Goal: Entertainment & Leisure: Consume media (video, audio)

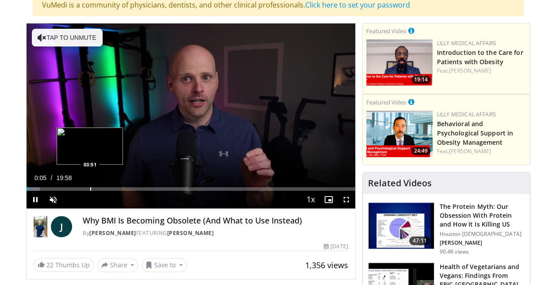
scroll to position [88, 0]
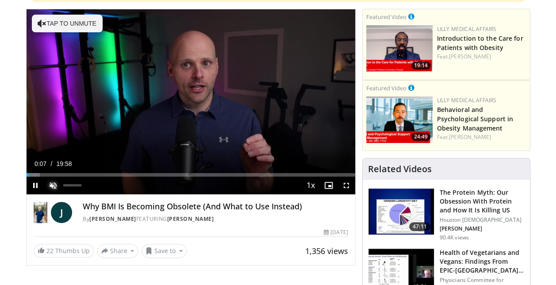
click at [51, 179] on span "Video Player" at bounding box center [53, 185] width 18 height 18
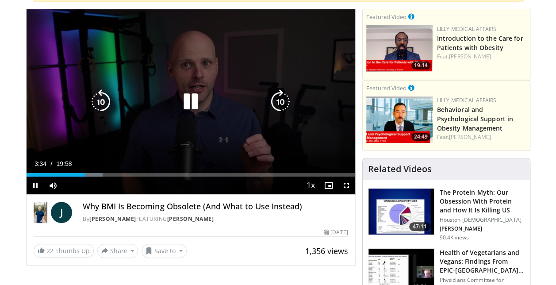
click at [190, 96] on icon "Video Player" at bounding box center [190, 101] width 25 height 25
